Goal: Task Accomplishment & Management: Manage account settings

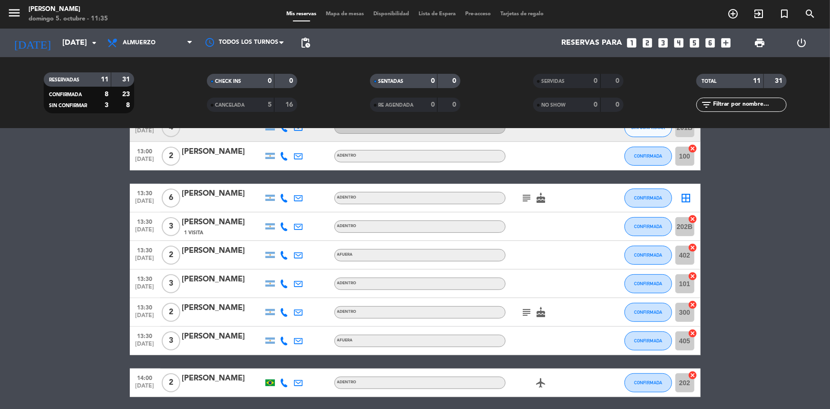
scroll to position [165, 0]
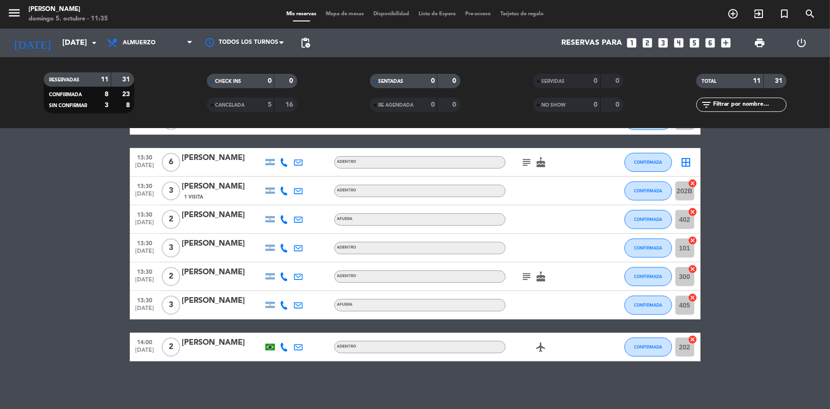
click at [229, 159] on div "[PERSON_NAME]" at bounding box center [222, 158] width 81 height 12
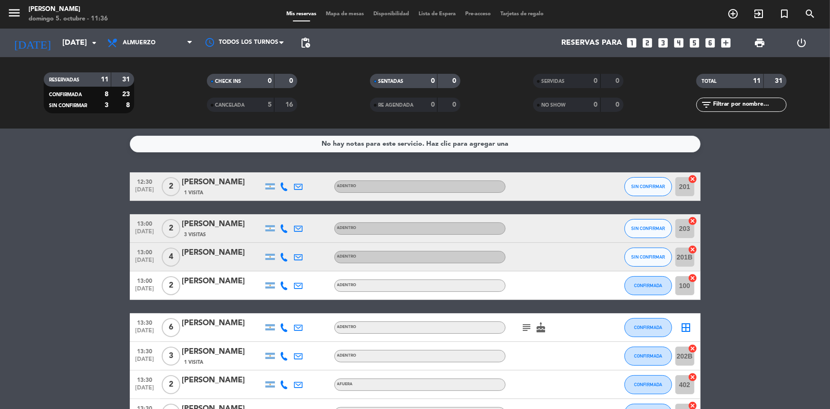
scroll to position [43, 0]
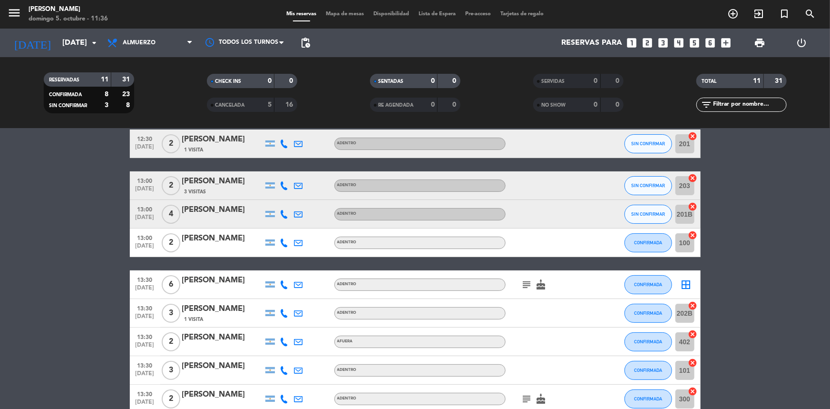
click at [383, 284] on div "ADENTRO" at bounding box center [419, 284] width 171 height 12
click at [357, 284] on div "ADENTRO" at bounding box center [419, 284] width 171 height 12
click at [346, 282] on span "ADENTRO" at bounding box center [347, 284] width 20 height 4
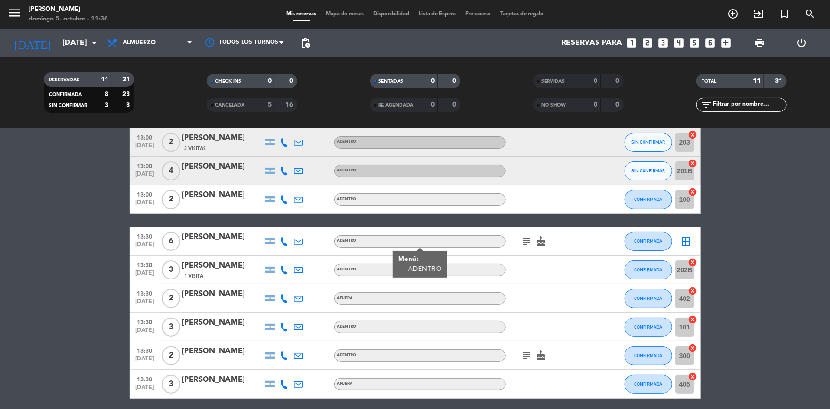
click at [281, 265] on icon at bounding box center [284, 269] width 9 height 9
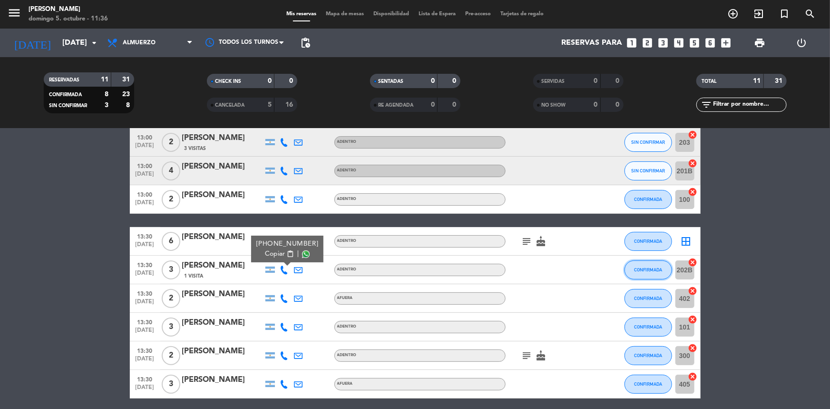
click at [652, 268] on span "CONFIRMADA" at bounding box center [648, 269] width 28 height 5
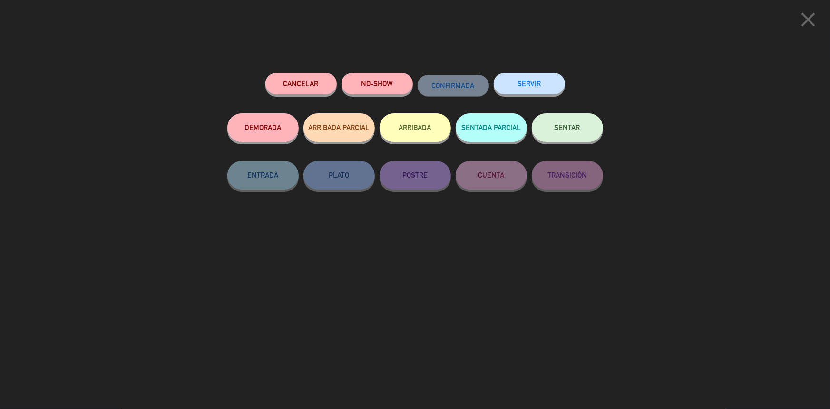
click at [305, 80] on button "Cancelar" at bounding box center [300, 83] width 71 height 21
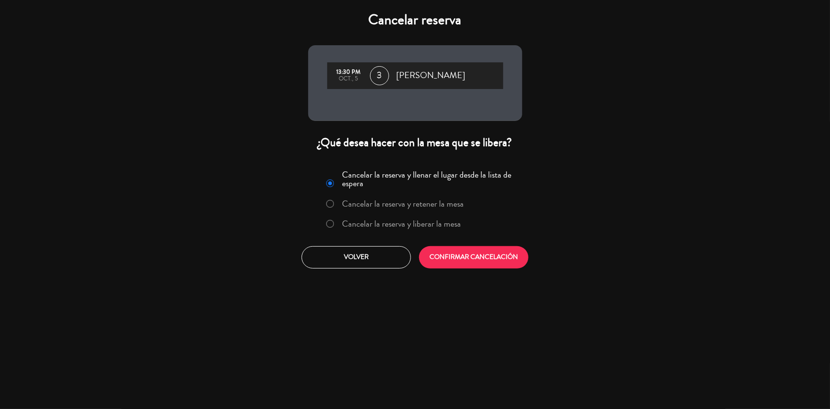
click at [368, 223] on label "Cancelar la reserva y liberar la mesa" at bounding box center [401, 223] width 119 height 9
click at [442, 255] on button "CONFIRMAR CANCELACIÓN" at bounding box center [473, 257] width 109 height 22
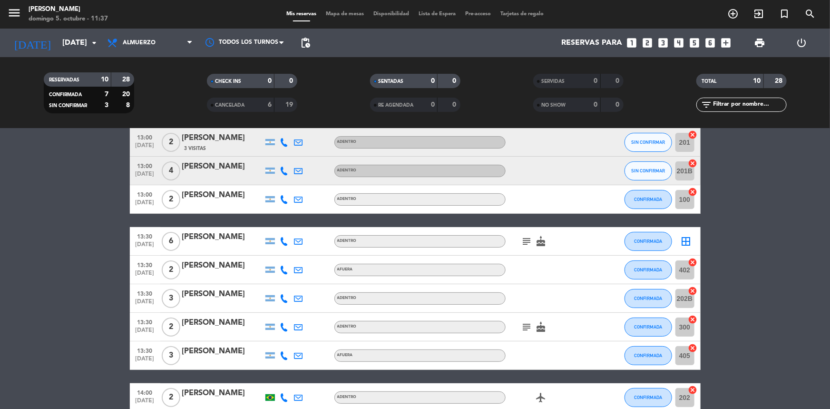
click at [284, 296] on icon at bounding box center [284, 298] width 9 height 9
click at [279, 328] on div at bounding box center [284, 327] width 14 height 28
click at [282, 327] on icon at bounding box center [284, 327] width 9 height 9
click at [211, 323] on div "[PERSON_NAME]" at bounding box center [222, 322] width 81 height 12
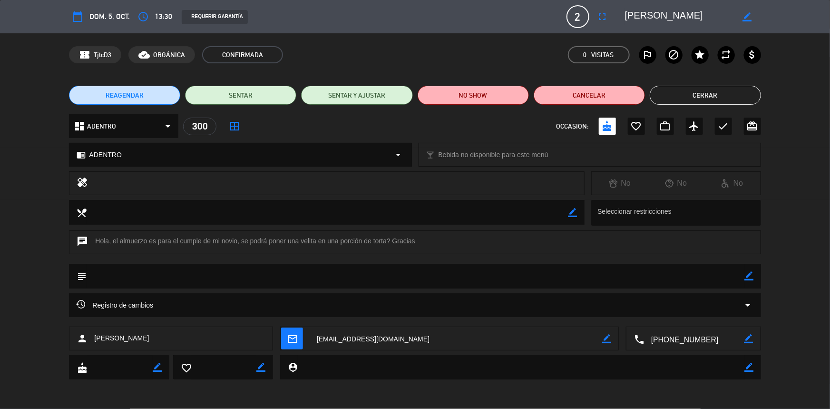
click at [159, 127] on div "dashboard ADENTRO arrow_drop_down" at bounding box center [123, 126] width 109 height 24
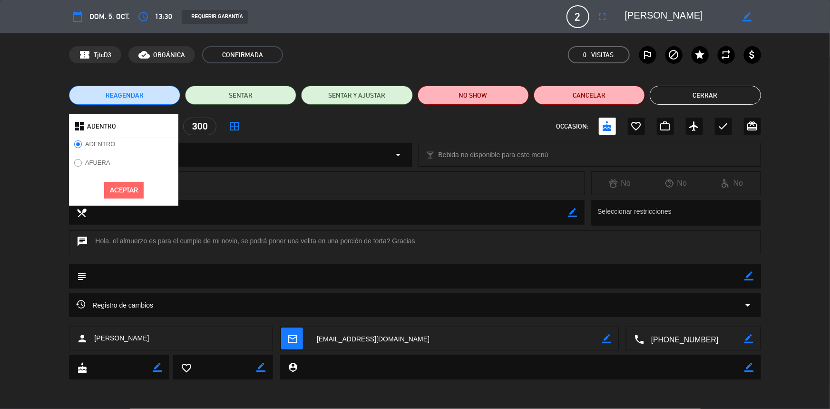
click at [104, 157] on label "AFUERA" at bounding box center [92, 164] width 46 height 15
click at [122, 189] on button "Aceptar" at bounding box center [123, 190] width 39 height 17
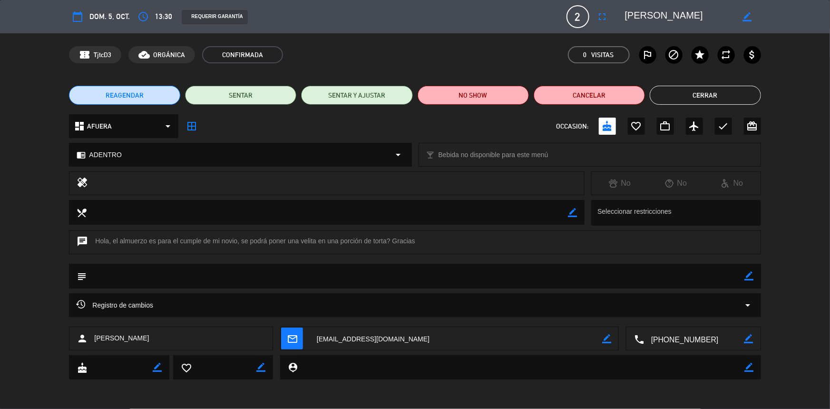
click at [395, 152] on icon "arrow_drop_down" at bounding box center [398, 154] width 11 height 11
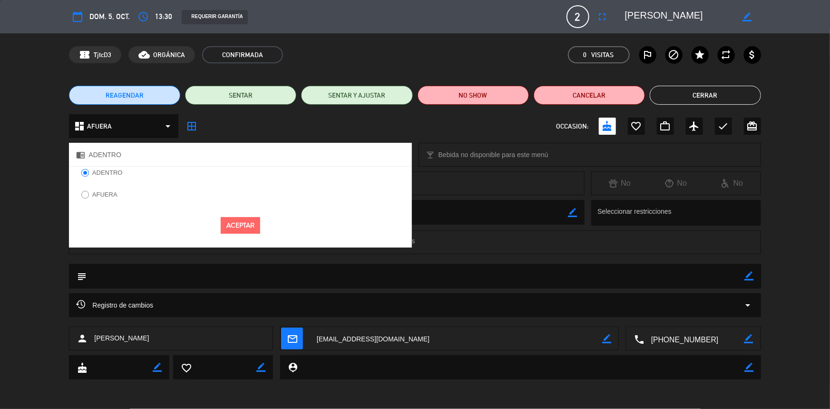
drag, startPoint x: 95, startPoint y: 192, endPoint x: 110, endPoint y: 196, distance: 15.1
click at [95, 192] on label "AFUERA" at bounding box center [104, 194] width 25 height 6
click at [240, 229] on button "Aceptar" at bounding box center [240, 225] width 39 height 17
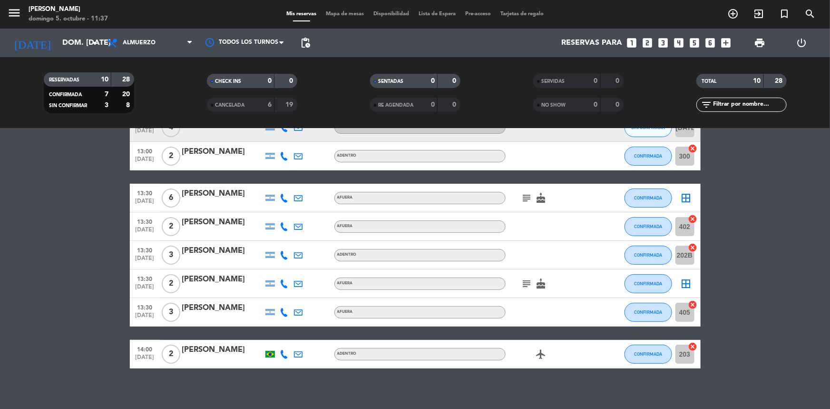
scroll to position [137, 0]
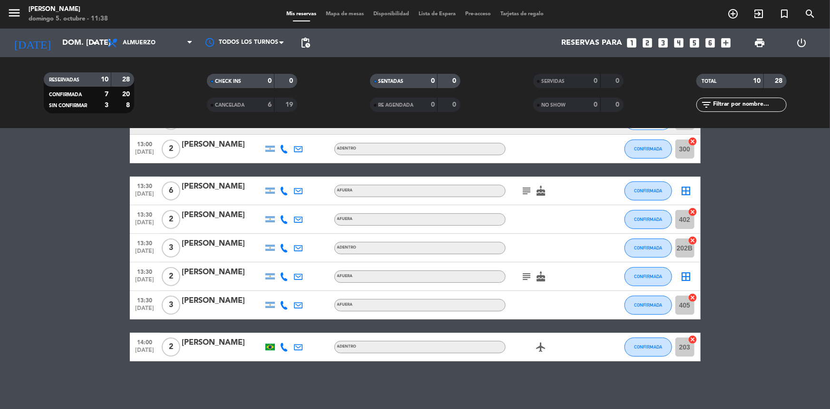
click at [282, 275] on icon at bounding box center [284, 276] width 9 height 9
click at [212, 246] on div "[PERSON_NAME]" at bounding box center [222, 243] width 81 height 12
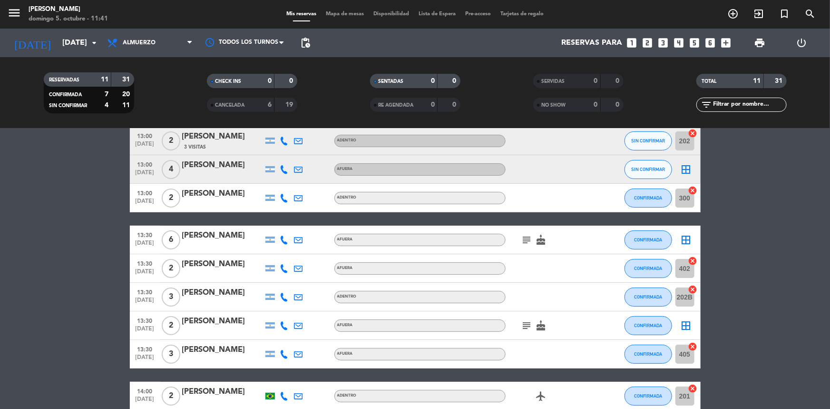
scroll to position [86, 0]
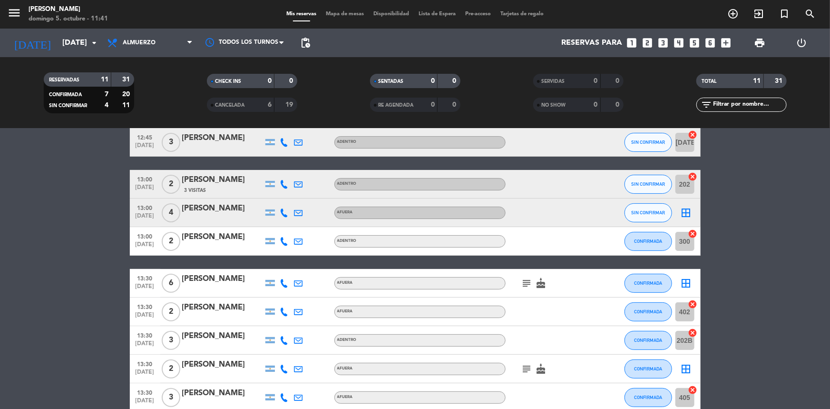
click at [285, 240] on icon at bounding box center [284, 241] width 9 height 9
drag, startPoint x: 85, startPoint y: 212, endPoint x: 164, endPoint y: 210, distance: 79.5
click at [85, 212] on bookings-row "12:30 oct. 5 2 Juan Martin Gomez 1 Visita ADENTRO SIN CONFIRMAR 100 cancel 12:4…" at bounding box center [415, 269] width 830 height 367
click at [285, 210] on icon at bounding box center [284, 212] width 9 height 9
click at [67, 197] on bookings-row "12:30 oct. 5 2 Juan Martin Gomez 1 Visita ADENTRO SIN CONFIRMAR 100 cancel 12:4…" at bounding box center [415, 269] width 830 height 367
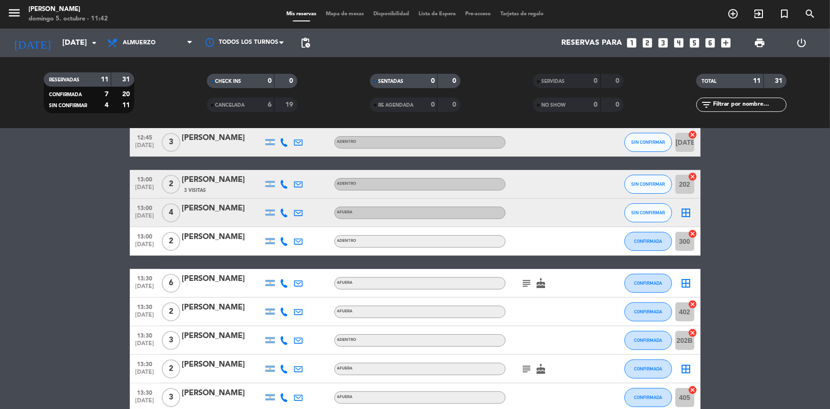
scroll to position [43, 0]
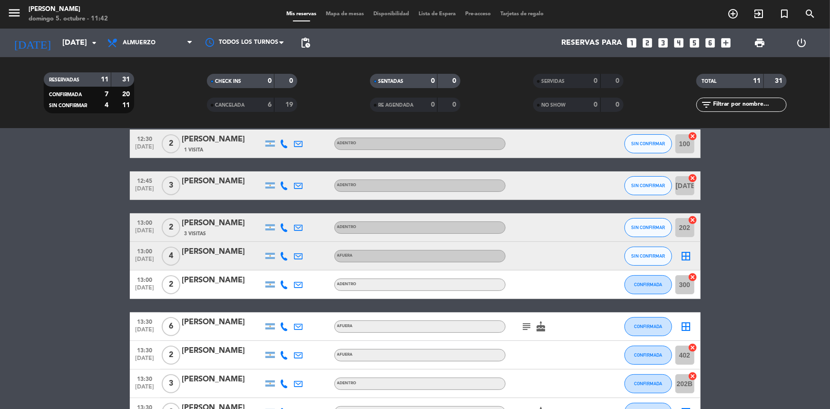
click at [282, 228] on icon at bounding box center [284, 227] width 9 height 9
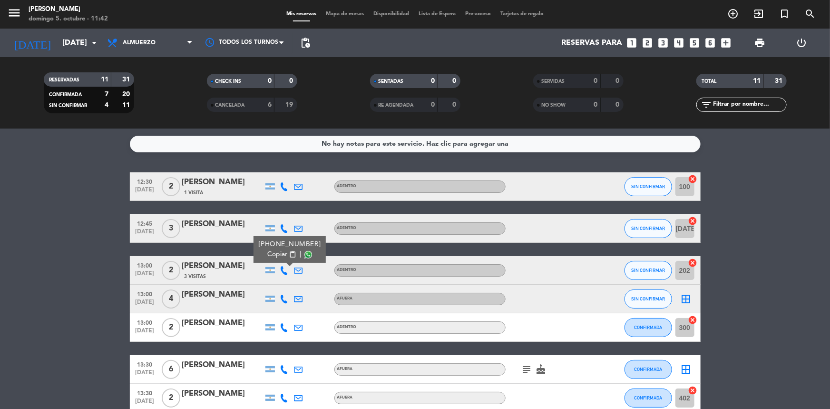
click at [282, 225] on icon at bounding box center [284, 228] width 9 height 9
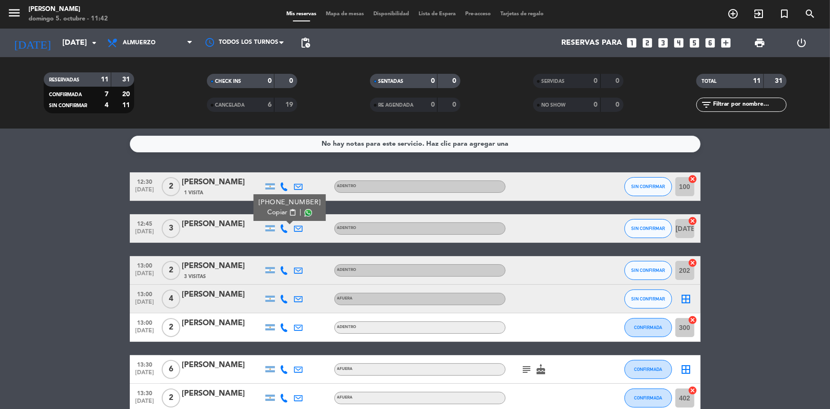
click at [395, 17] on span "Disponibilidad" at bounding box center [391, 13] width 45 height 5
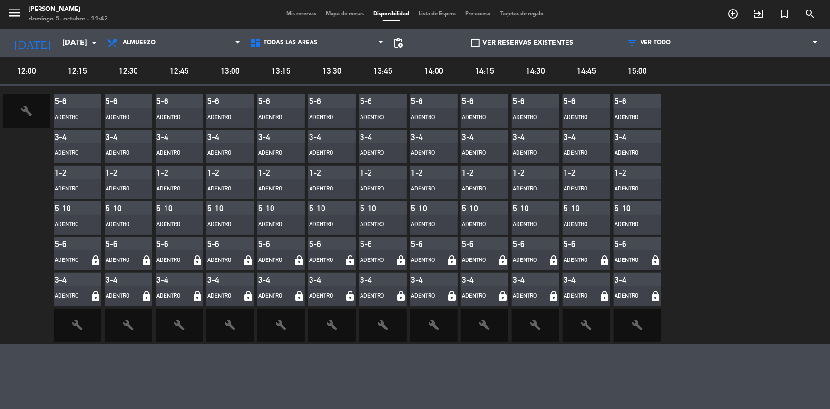
click at [443, 18] on div "Mis reservas Mapa de mesas Disponibilidad Lista de Espera Pre-acceso Tarjetas d…" at bounding box center [415, 14] width 267 height 9
drag, startPoint x: 372, startPoint y: 14, endPoint x: 359, endPoint y: 14, distance: 13.3
click at [369, 14] on span "Disponibilidad" at bounding box center [391, 13] width 45 height 5
click at [355, 14] on span "Mapa de mesas" at bounding box center [345, 13] width 48 height 5
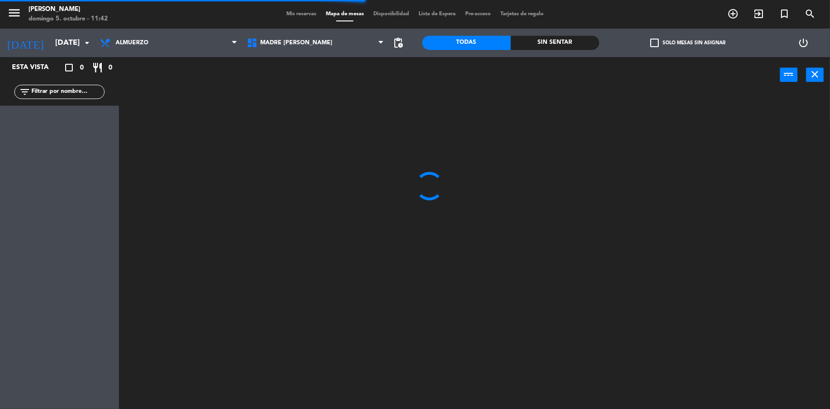
click at [299, 16] on span "Mis reservas" at bounding box center [301, 13] width 39 height 5
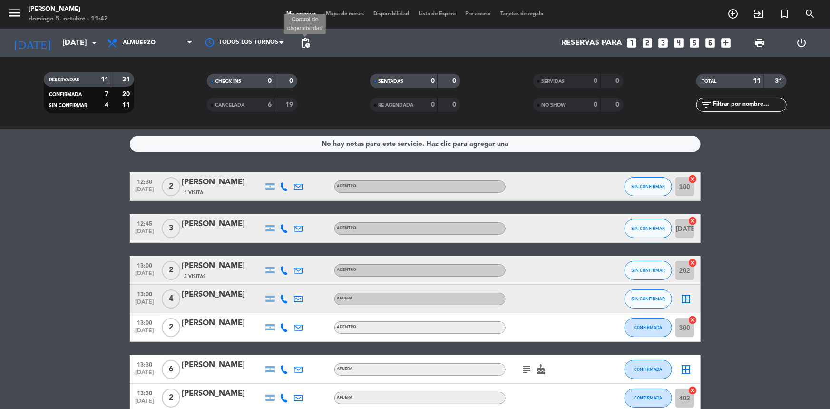
click at [310, 43] on span "pending_actions" at bounding box center [305, 42] width 11 height 11
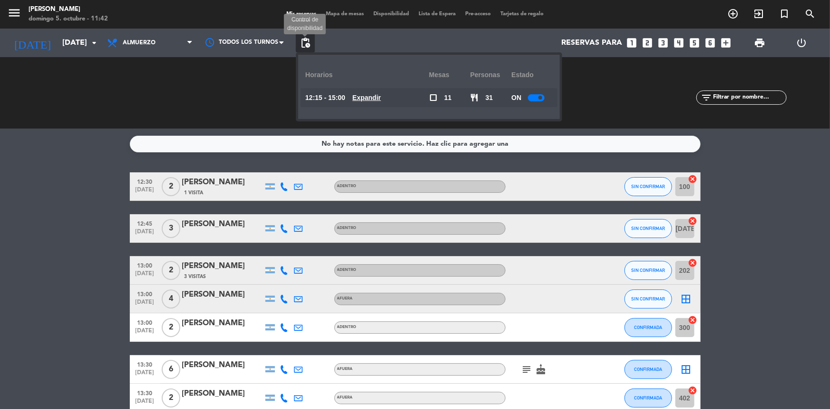
click at [303, 47] on span "pending_actions" at bounding box center [305, 42] width 11 height 11
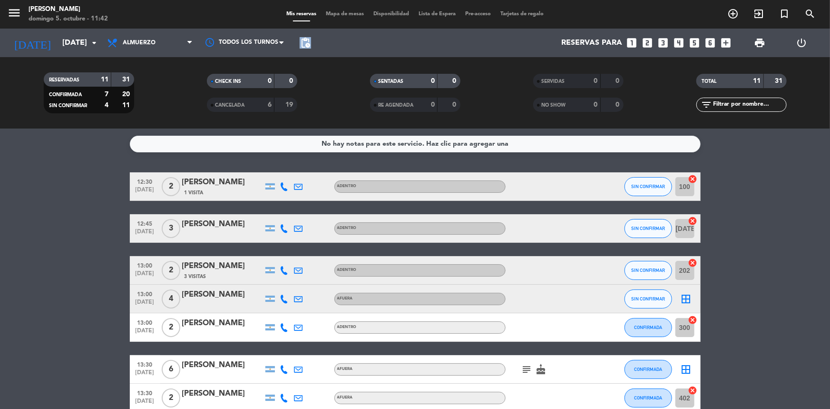
click at [303, 47] on span "pending_actions" at bounding box center [305, 42] width 11 height 11
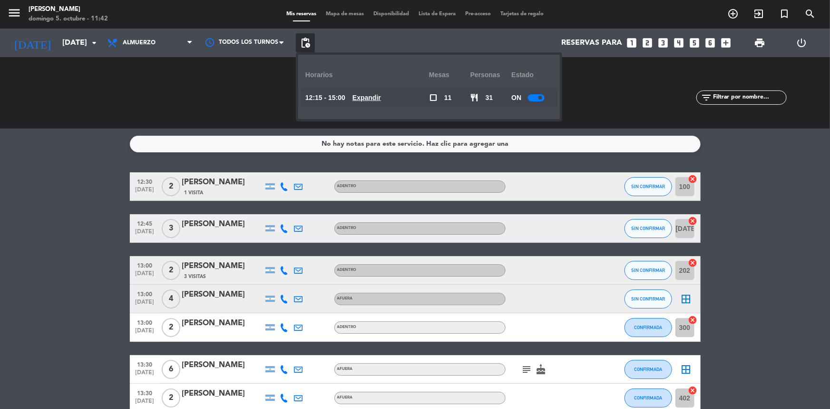
click at [371, 97] on u "Expandir" at bounding box center [366, 98] width 29 height 8
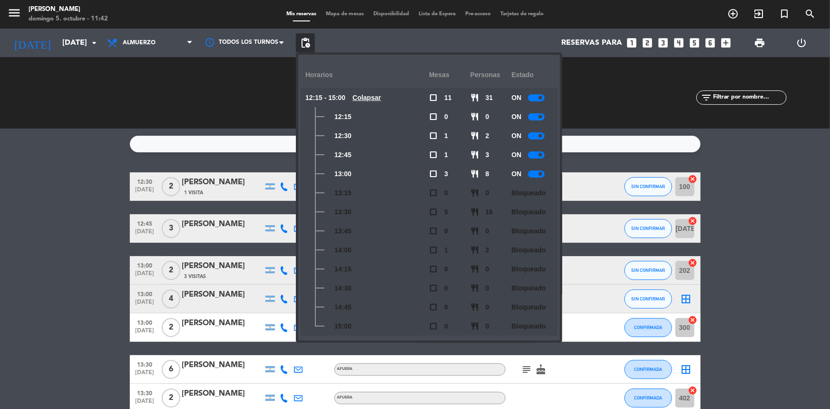
click at [536, 173] on div at bounding box center [536, 173] width 17 height 7
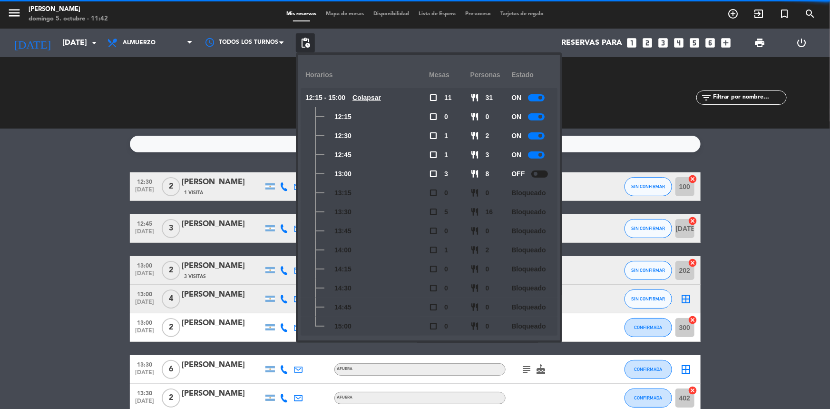
click at [532, 155] on div at bounding box center [536, 154] width 17 height 7
click at [536, 133] on div at bounding box center [536, 135] width 17 height 7
click at [536, 113] on div at bounding box center [536, 116] width 17 height 7
click at [537, 93] on div "ON" at bounding box center [531, 97] width 41 height 19
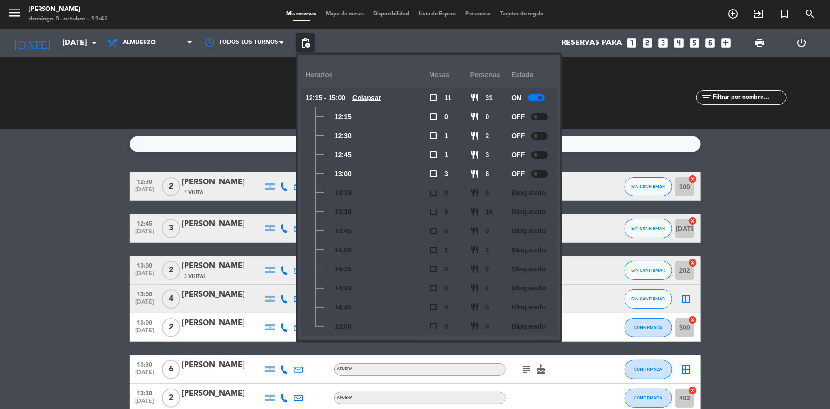
drag, startPoint x: 534, startPoint y: 100, endPoint x: 534, endPoint y: 95, distance: 5.2
click at [534, 100] on div at bounding box center [536, 97] width 17 height 7
click at [724, 205] on bookings-row "12:30 oct. 5 2 Juan Martin Gomez 1 Visita ADENTRO SIN CONFIRMAR 100 cancel 12:4…" at bounding box center [415, 355] width 830 height 367
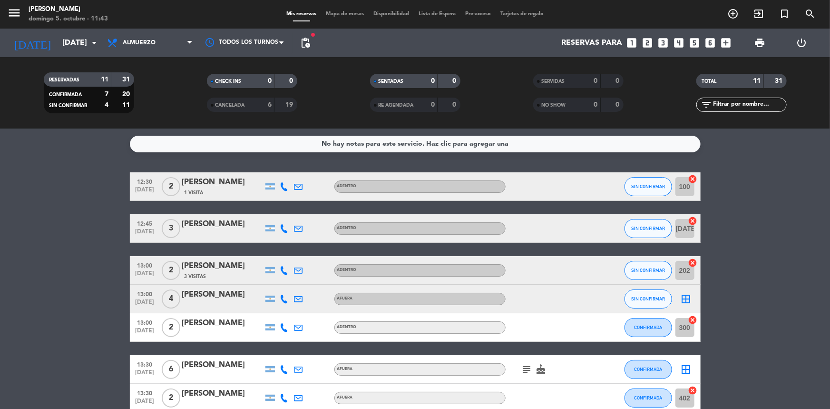
click at [292, 183] on div at bounding box center [299, 186] width 14 height 28
click at [284, 183] on icon at bounding box center [284, 186] width 9 height 9
click at [284, 226] on icon at bounding box center [284, 228] width 9 height 9
click at [283, 212] on button "Copiar content_paste" at bounding box center [281, 212] width 29 height 10
click at [285, 182] on icon at bounding box center [284, 186] width 9 height 9
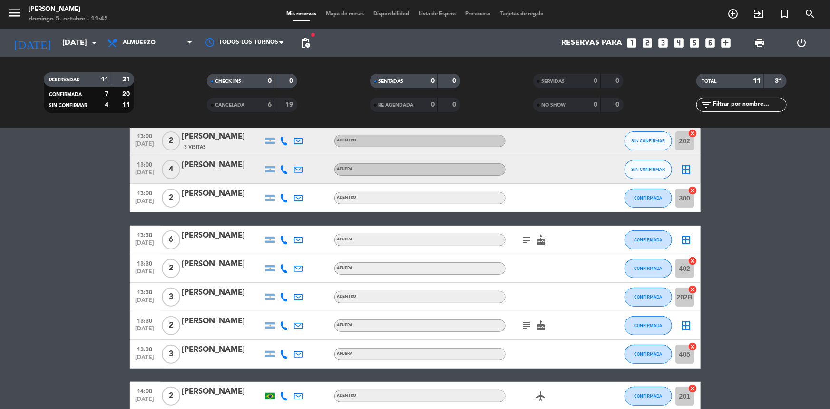
scroll to position [178, 0]
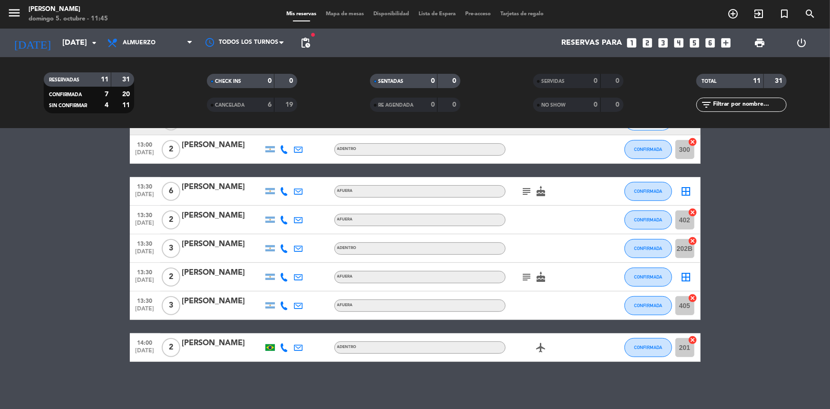
click at [39, 303] on bookings-row "12:30 oct. 5 2 Juan Martin Gomez 1 Visita +541141754310 Copiar content_paste | …" at bounding box center [415, 177] width 830 height 367
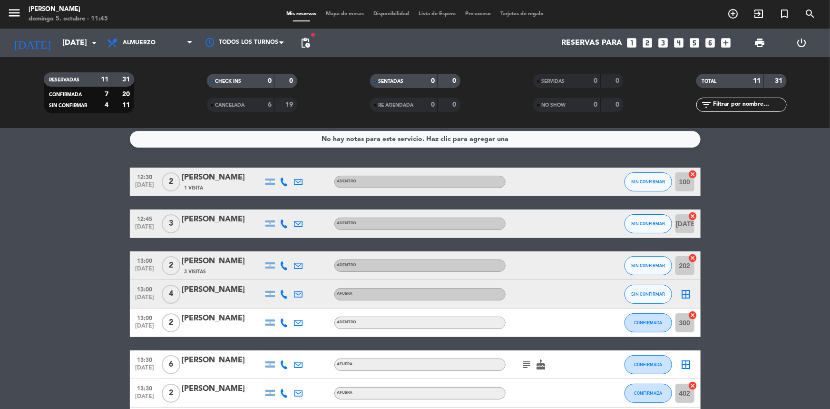
scroll to position [0, 0]
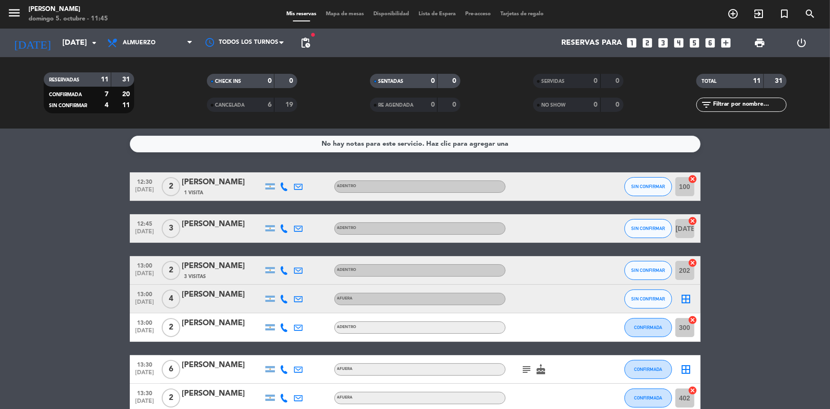
click at [284, 301] on icon at bounding box center [284, 298] width 9 height 9
click at [191, 298] on div "[PERSON_NAME]" at bounding box center [222, 294] width 81 height 12
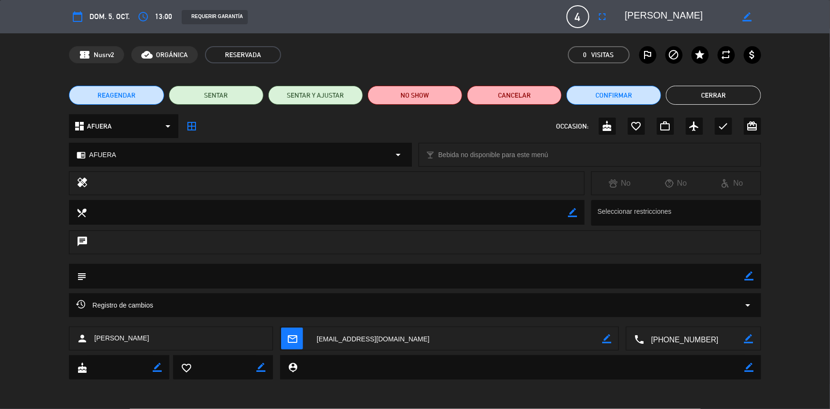
click at [171, 127] on icon "arrow_drop_down" at bounding box center [167, 125] width 11 height 11
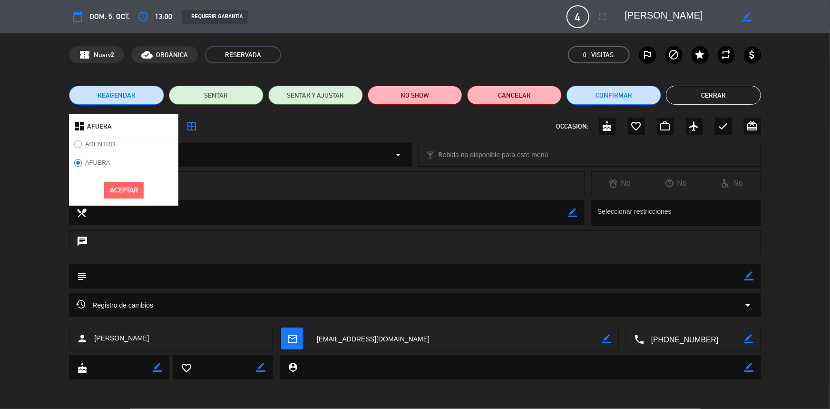
click at [102, 143] on label "ADENTRO" at bounding box center [100, 144] width 30 height 6
click at [111, 160] on label "AFUERA" at bounding box center [92, 164] width 46 height 15
click at [243, 158] on div "chrome_reader_mode AFUERA arrow_drop_down" at bounding box center [240, 154] width 342 height 23
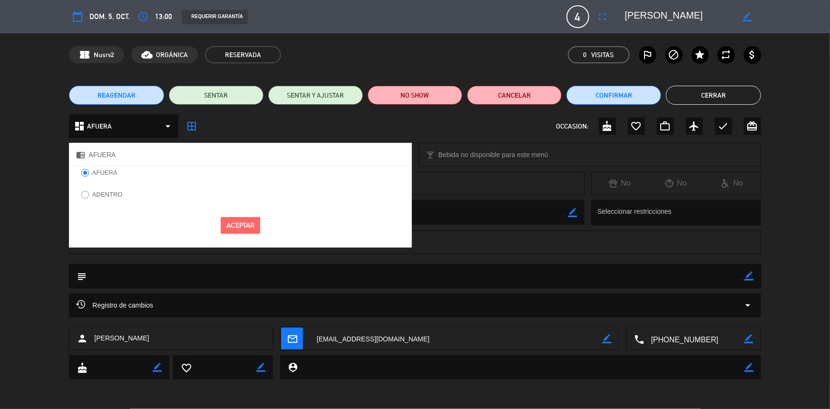
click at [104, 192] on label "ADENTRO" at bounding box center [107, 194] width 30 height 6
click at [102, 176] on label "AFUERA" at bounding box center [99, 173] width 46 height 15
click at [247, 222] on button "Aceptar" at bounding box center [240, 225] width 39 height 17
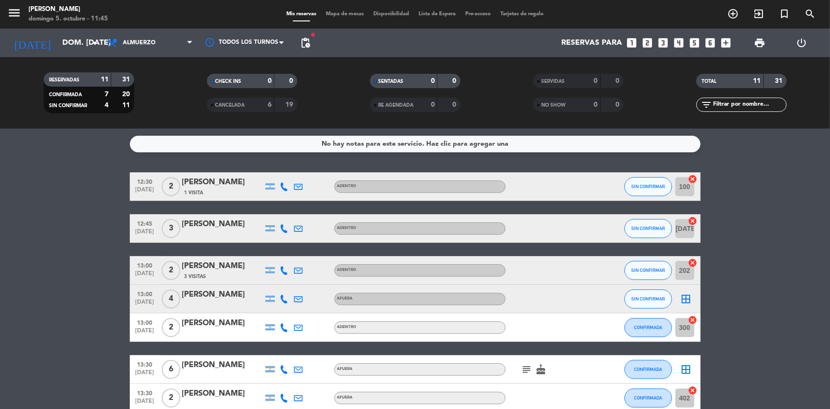
click at [195, 297] on div "[PERSON_NAME]" at bounding box center [222, 294] width 81 height 12
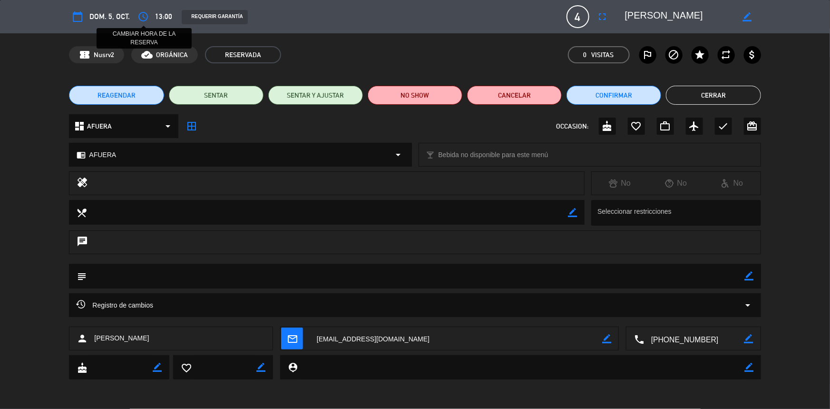
click at [144, 19] on icon "access_time" at bounding box center [142, 16] width 11 height 11
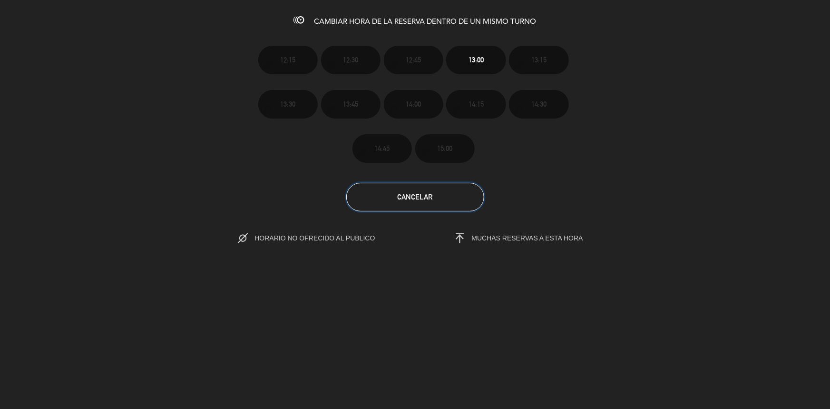
click at [423, 201] on button "Cancelar" at bounding box center [415, 197] width 138 height 29
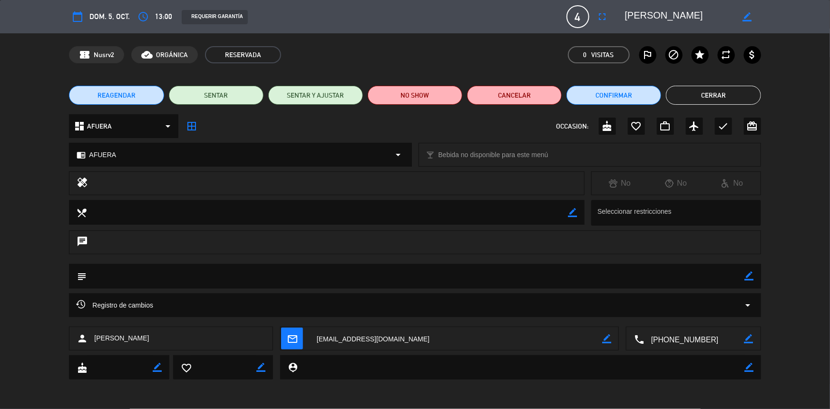
click at [747, 10] on div "border_color" at bounding box center [747, 16] width 27 height 17
click at [747, 14] on icon "border_color" at bounding box center [747, 16] width 9 height 9
click at [143, 18] on icon "access_time" at bounding box center [142, 16] width 11 height 11
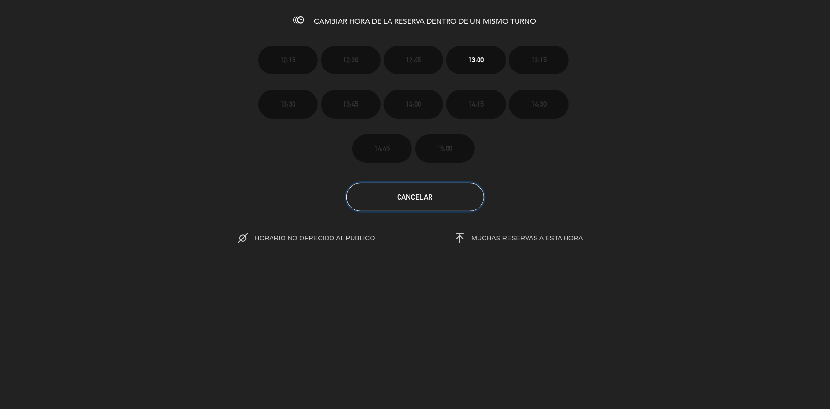
click at [447, 200] on button "Cancelar" at bounding box center [415, 197] width 138 height 29
